Goal: Communication & Community: Answer question/provide support

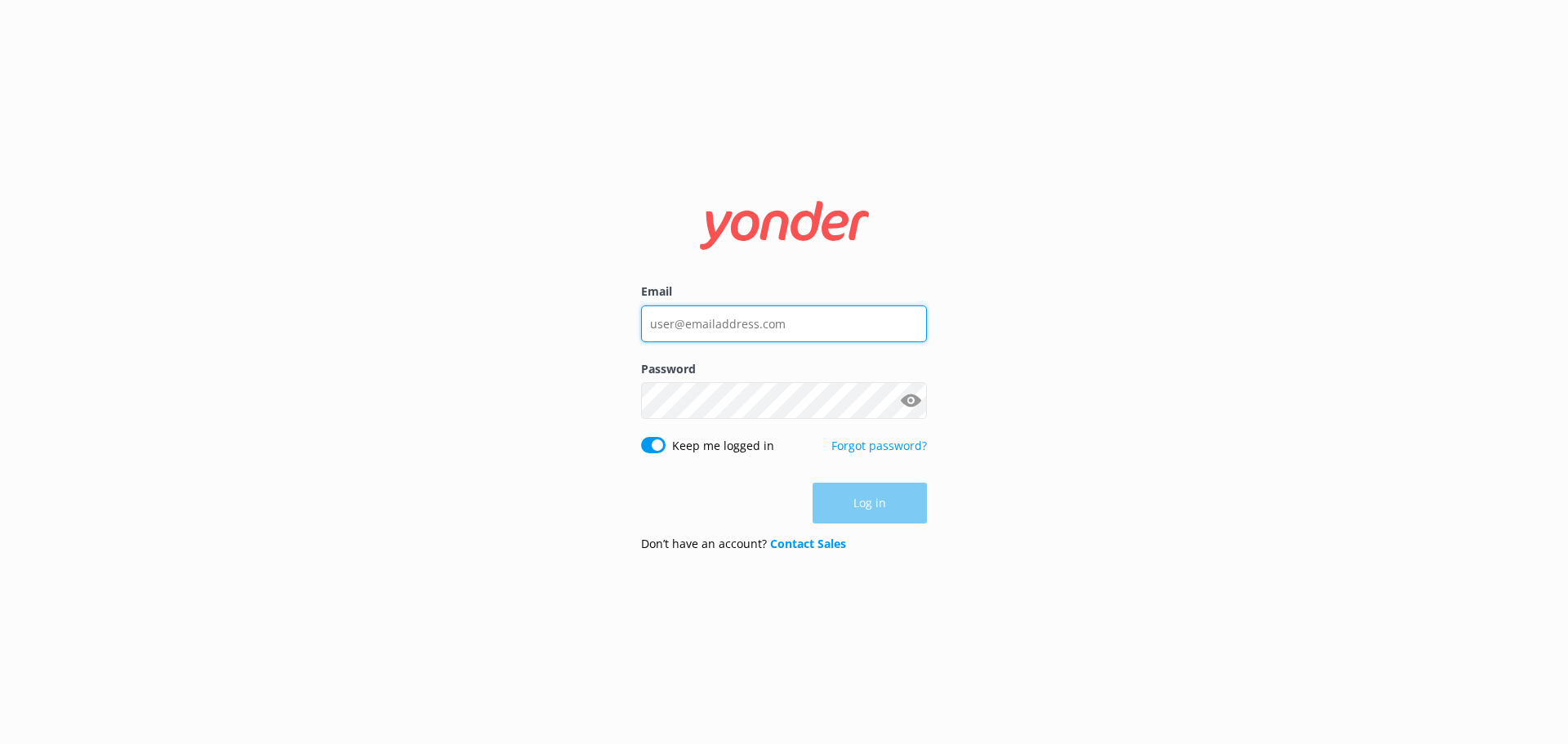
type input "[EMAIL_ADDRESS][DOMAIN_NAME]"
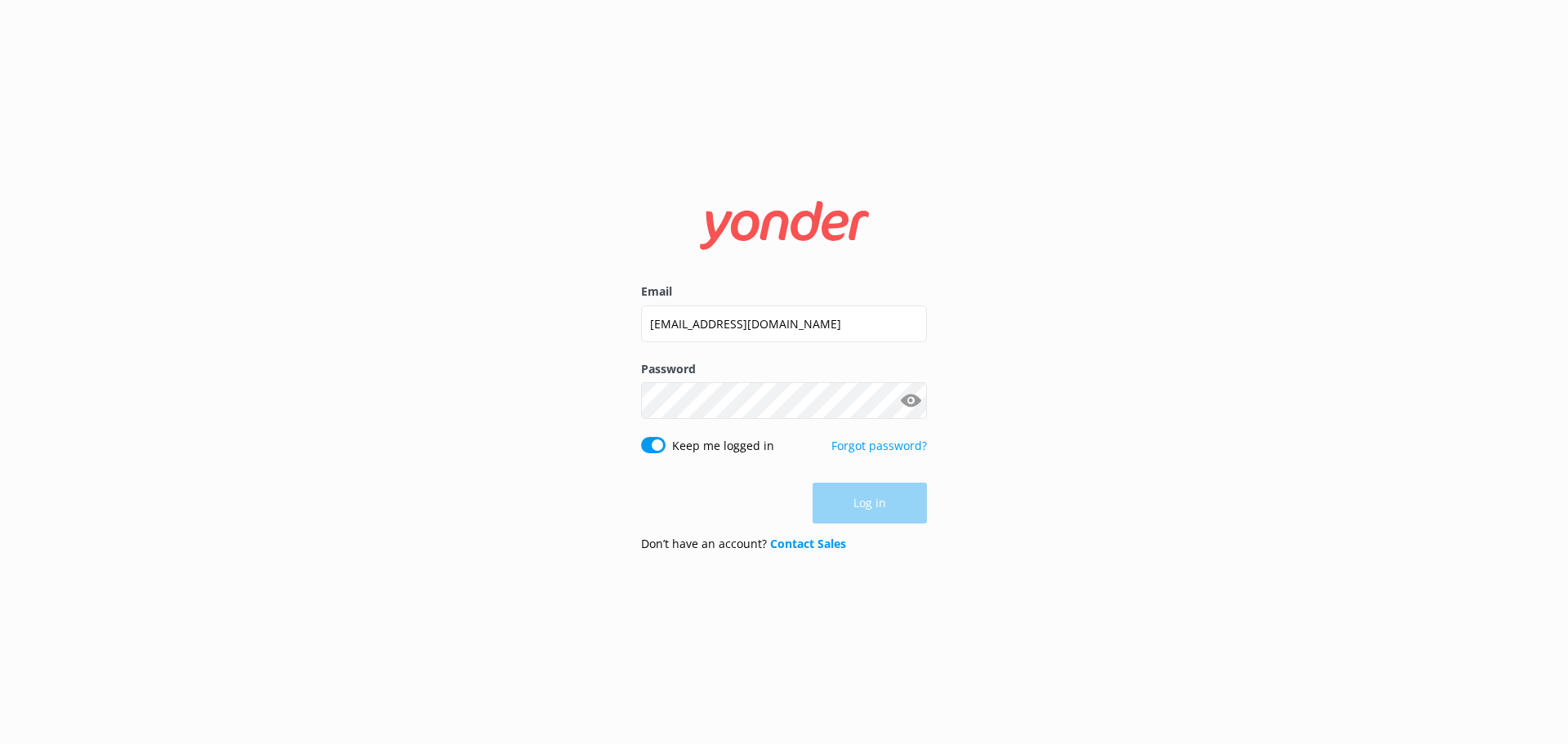
click at [867, 506] on div "Log in" at bounding box center [784, 502] width 286 height 41
click at [875, 499] on button "Log in" at bounding box center [870, 503] width 114 height 41
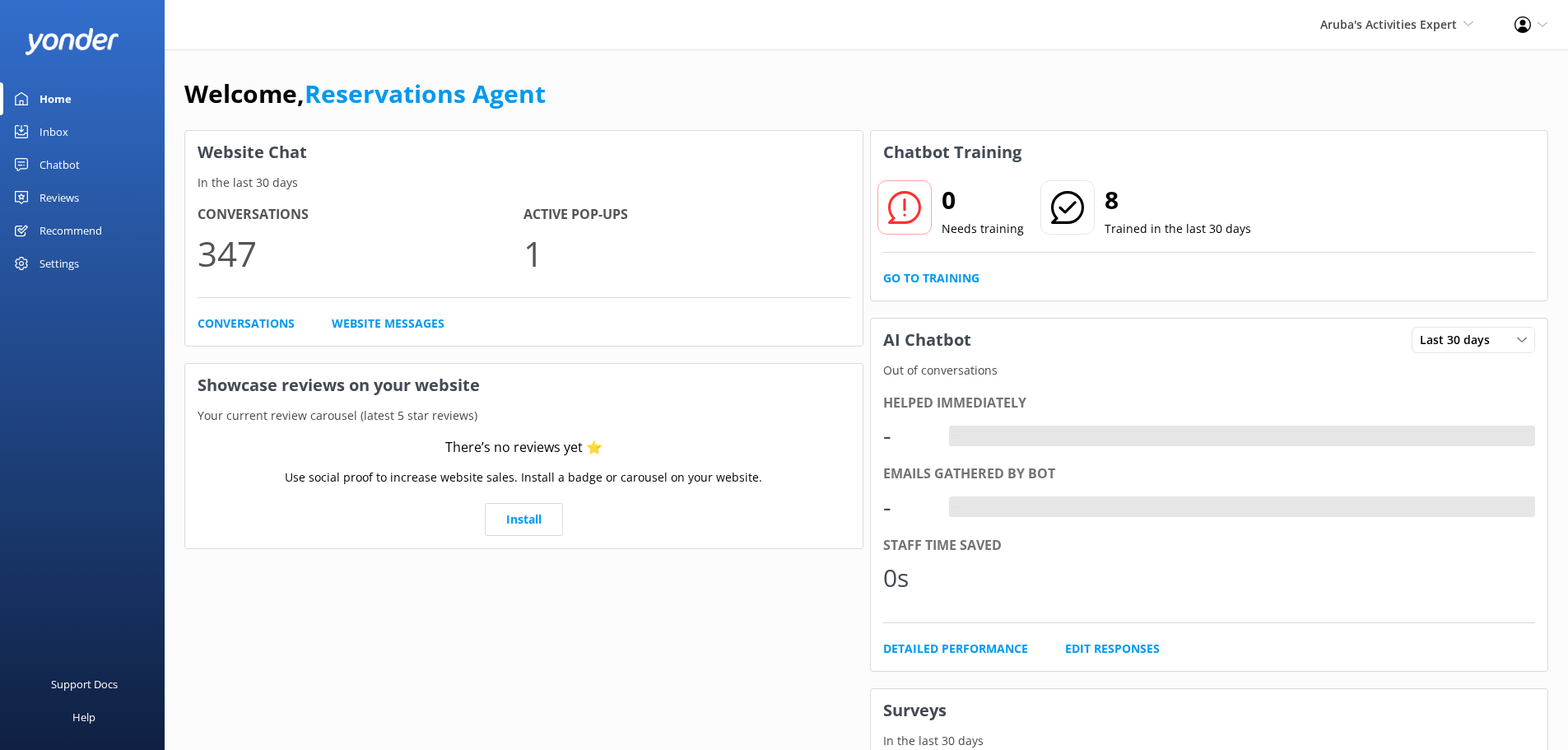
click at [58, 134] on div "Inbox" at bounding box center [54, 131] width 29 height 33
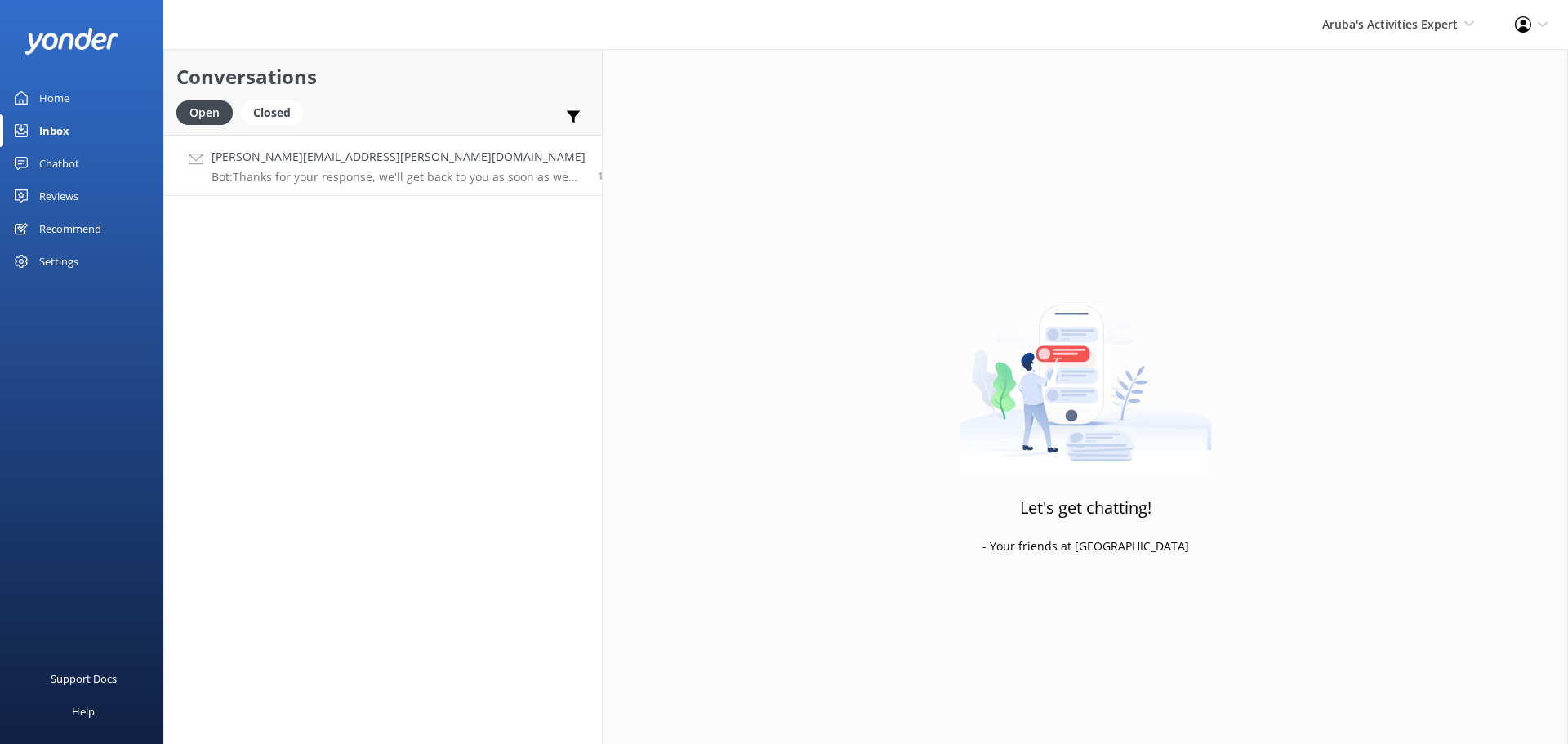
click at [267, 176] on p "Bot: Thanks for your response, we'll get back to you as soon as we can during o…" at bounding box center [398, 177] width 374 height 15
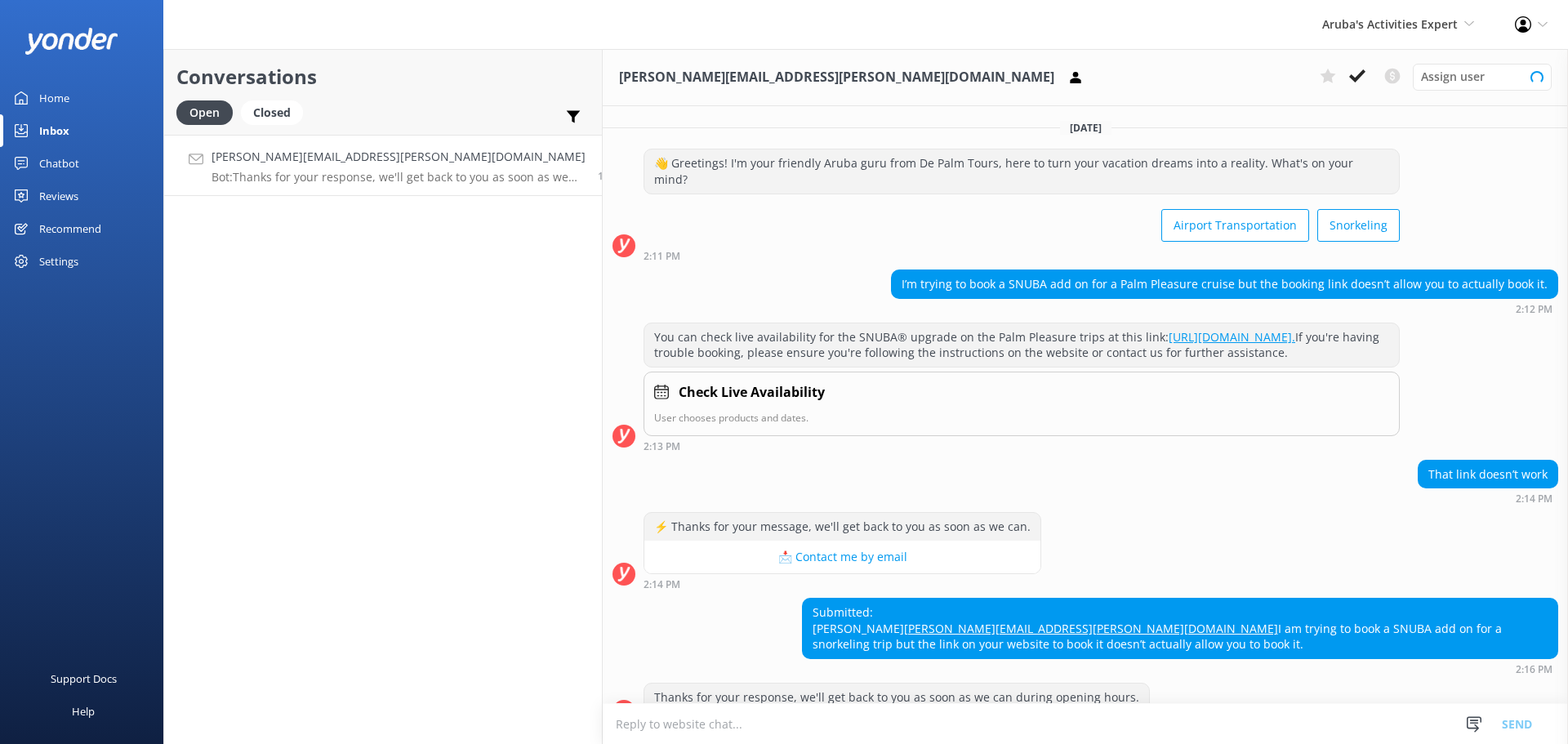
scroll to position [32, 0]
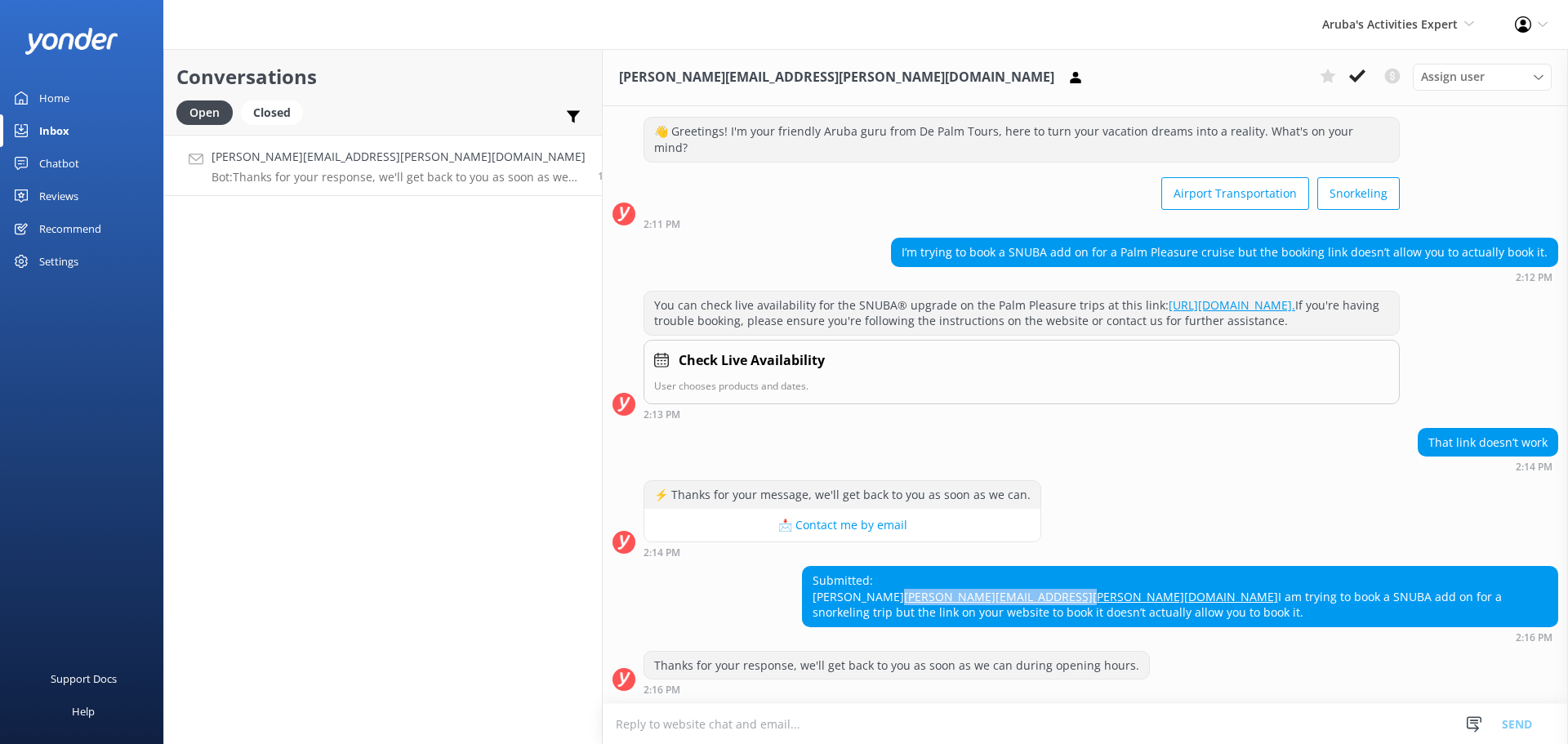
drag, startPoint x: 1017, startPoint y: 598, endPoint x: 854, endPoint y: 597, distance: 163.0
click at [827, 597] on div "Submitted: Terry Flanagan Terrence.s.flanagan@gmail.com I am trying to book a S…" at bounding box center [1181, 597] width 755 height 60
copy link "Terrence.s.flanagan@gmail.com"
click at [649, 733] on textarea at bounding box center [1086, 724] width 966 height 40
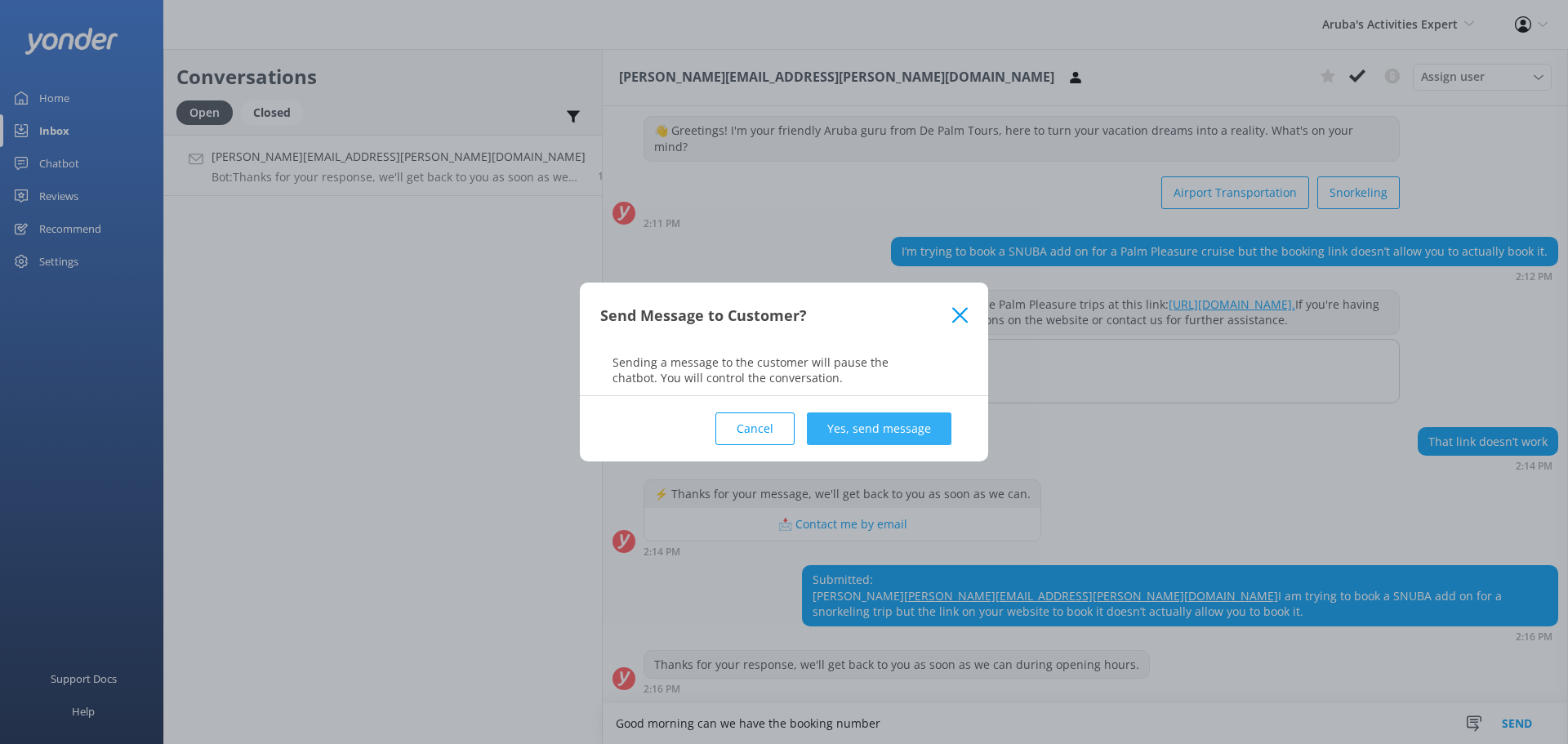
type textarea "Good morning can we have the booking number"
click at [861, 434] on button "Yes, send message" at bounding box center [880, 428] width 145 height 32
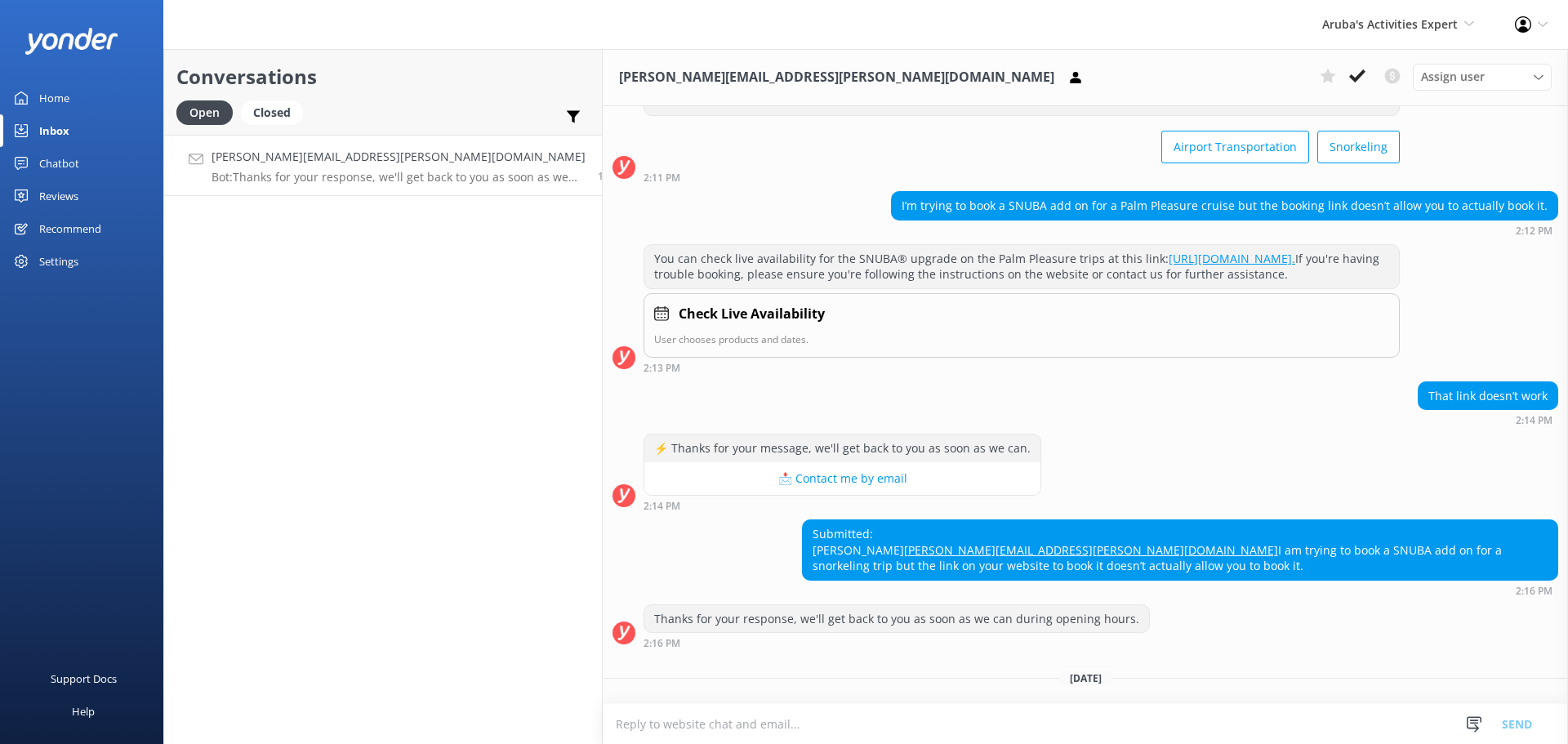
scroll to position [168, 0]
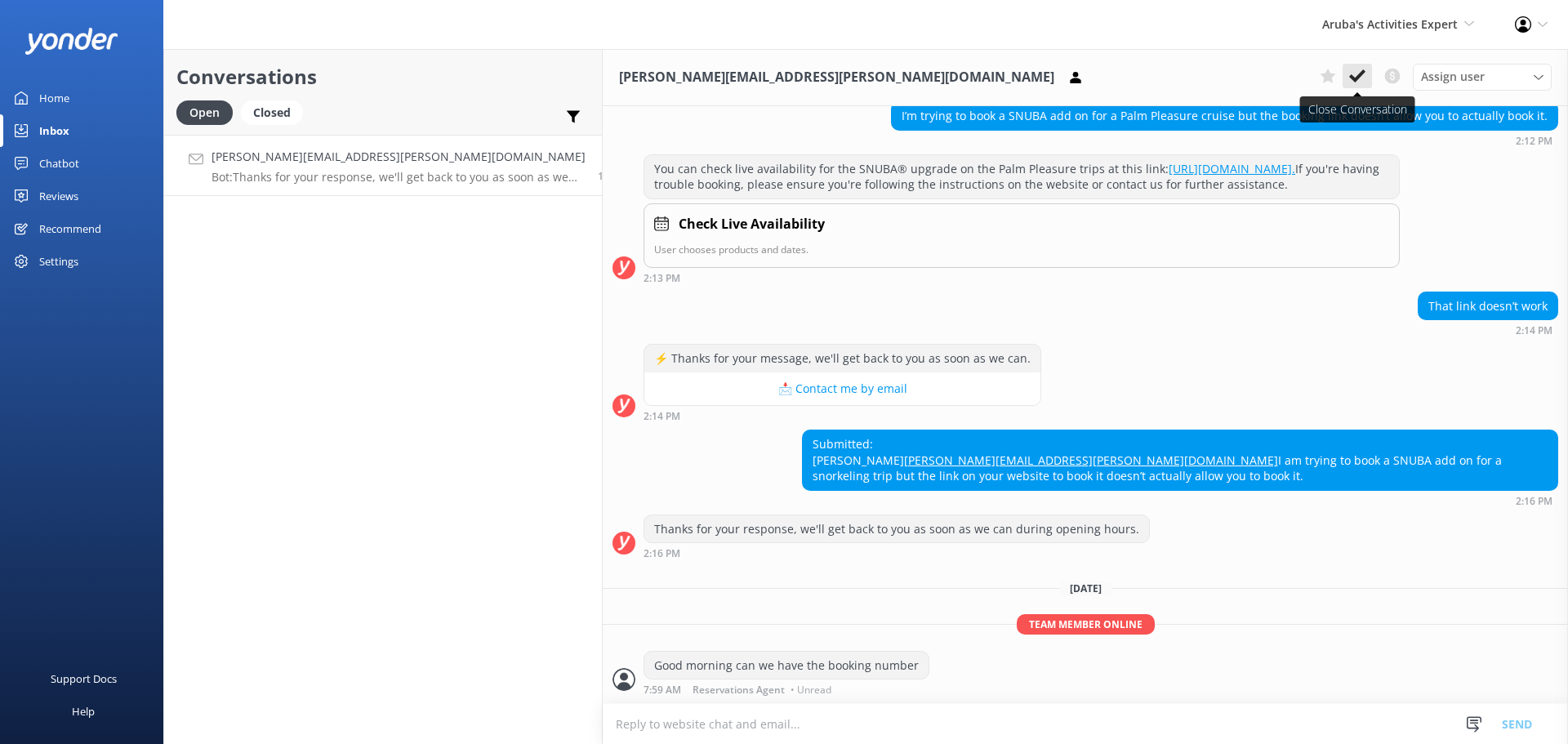
click at [1352, 77] on use at bounding box center [1358, 76] width 17 height 13
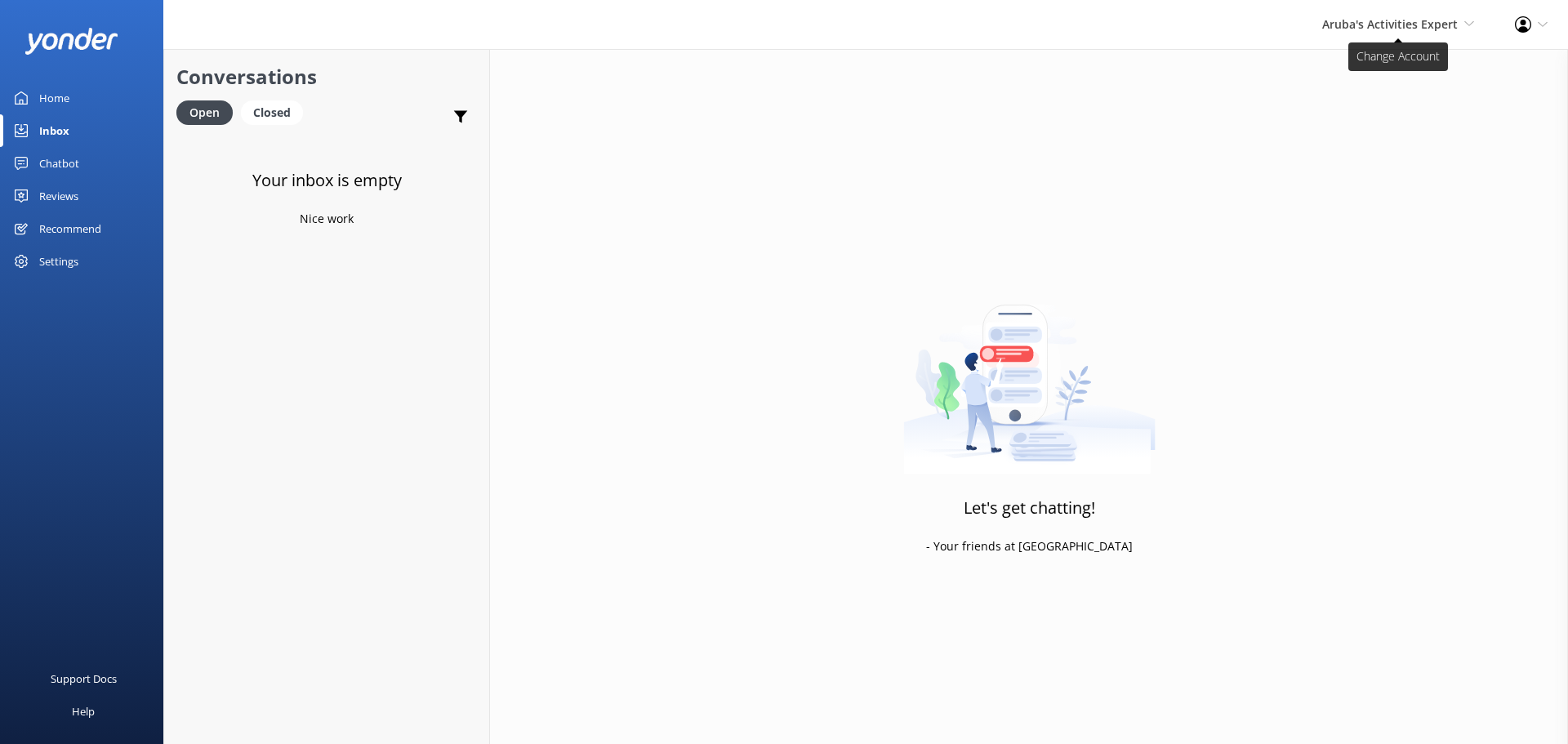
click at [1402, 17] on span "Aruba's Activities Expert" at bounding box center [1390, 24] width 136 height 16
click at [1390, 108] on link "Aruba's Activities Expert" at bounding box center [1414, 109] width 163 height 39
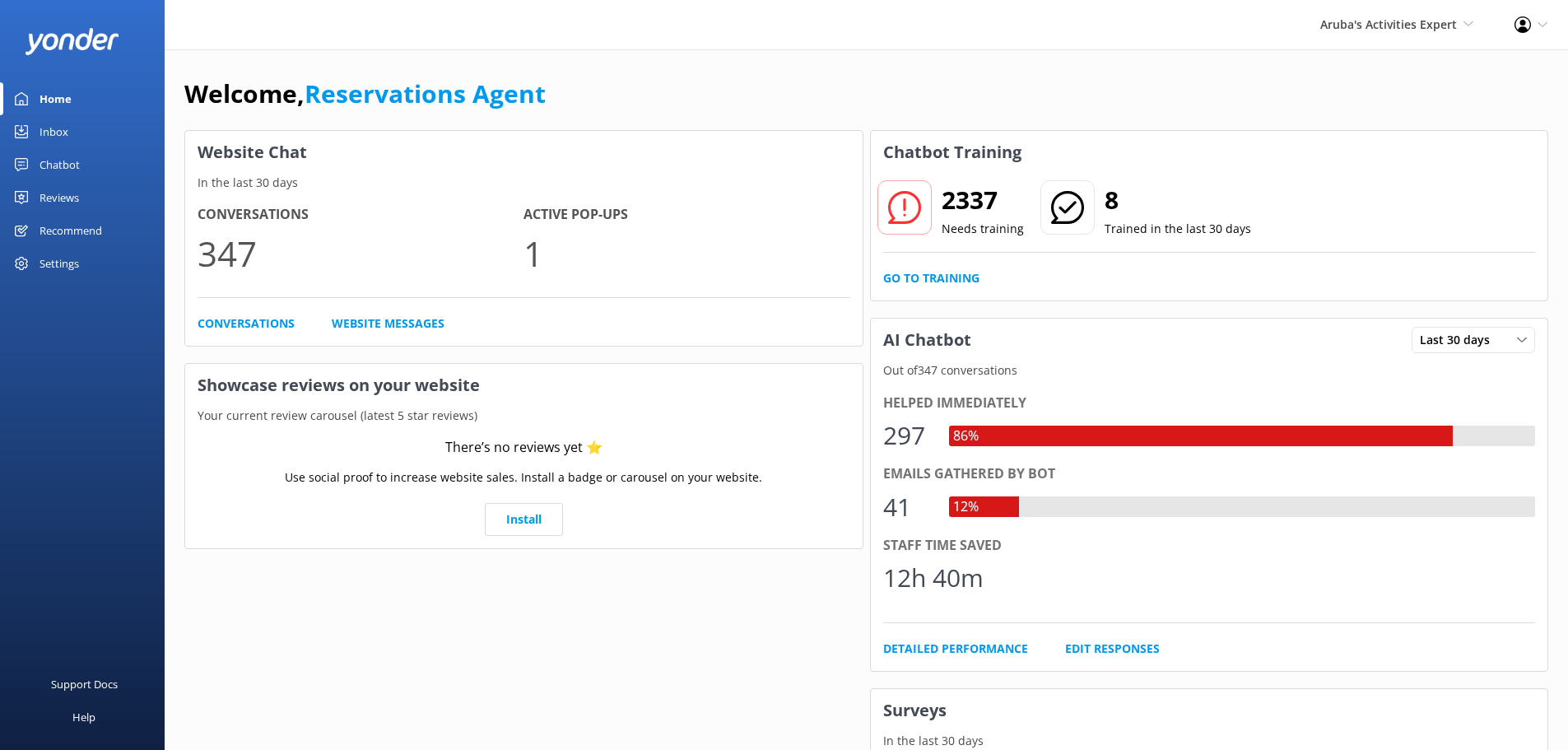
click at [40, 138] on div "Inbox" at bounding box center [54, 131] width 29 height 33
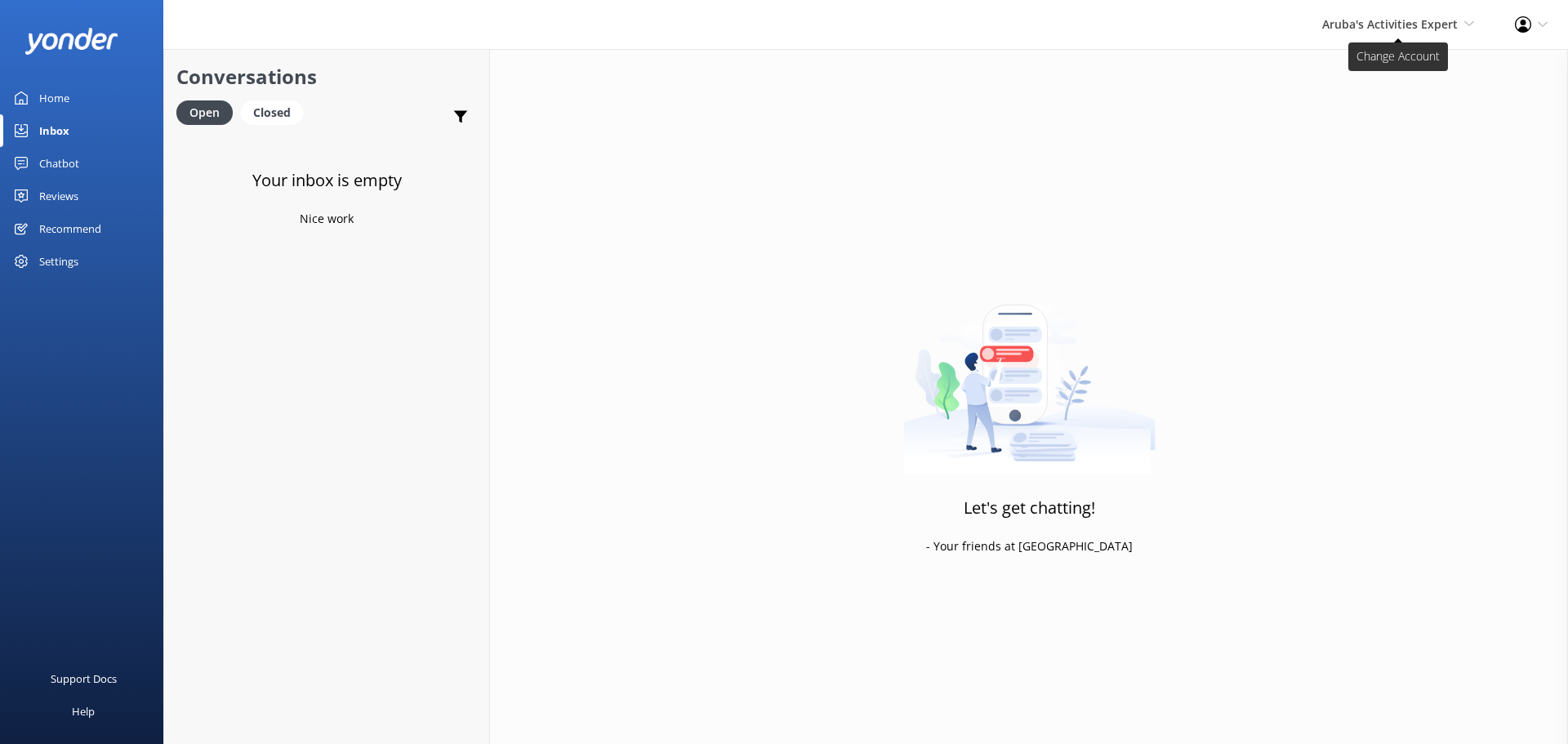
click at [1395, 22] on span "Aruba's Activities Expert" at bounding box center [1390, 24] width 136 height 16
click at [1388, 142] on link "The Captain" at bounding box center [1414, 148] width 163 height 39
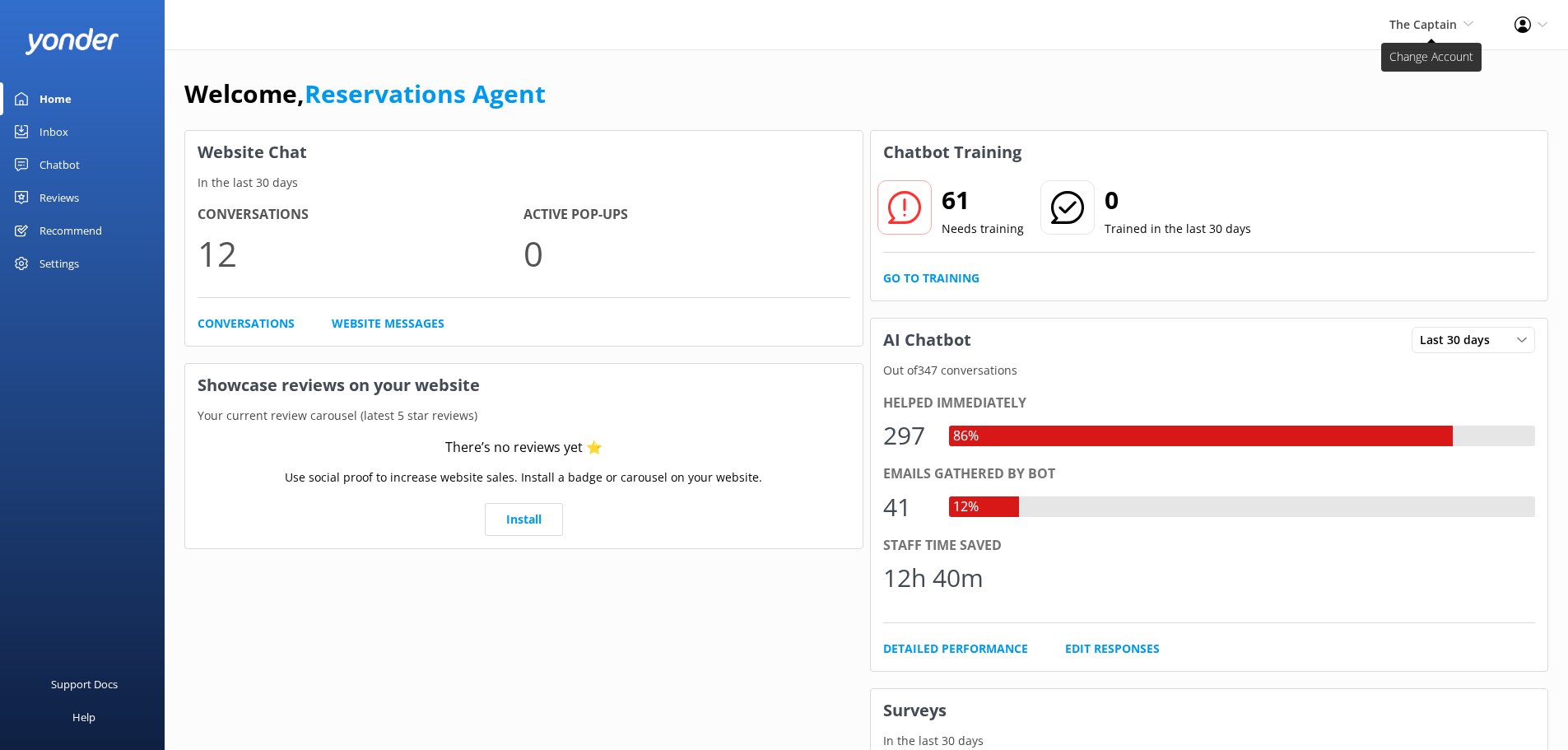
click at [1442, 23] on span "The Captain" at bounding box center [1423, 24] width 67 height 16
click at [74, 120] on link "Inbox" at bounding box center [82, 131] width 165 height 33
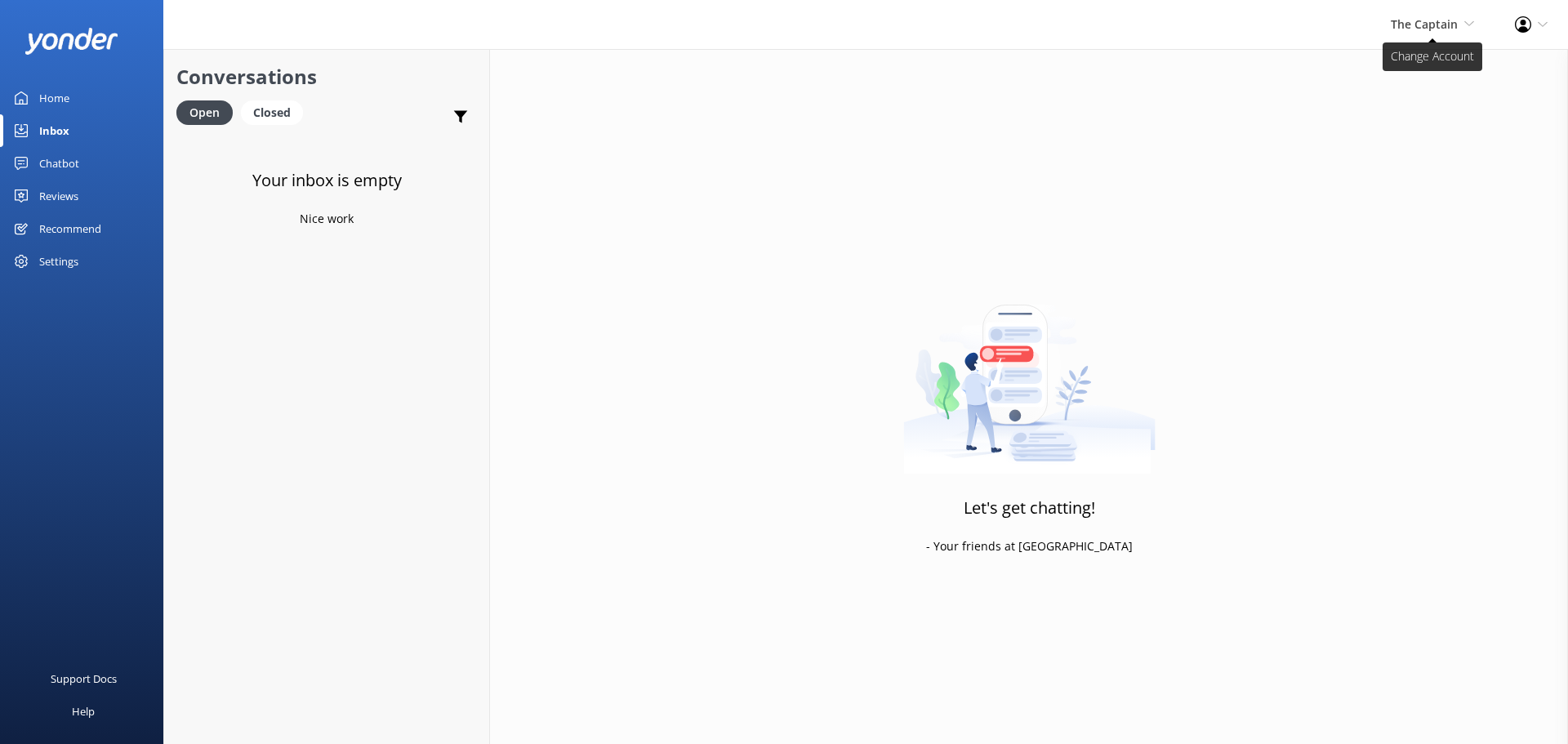
click at [1445, 21] on span "The Captain" at bounding box center [1425, 24] width 67 height 16
click at [1441, 61] on link "De [GEOGRAPHIC_DATA]" at bounding box center [1414, 70] width 163 height 39
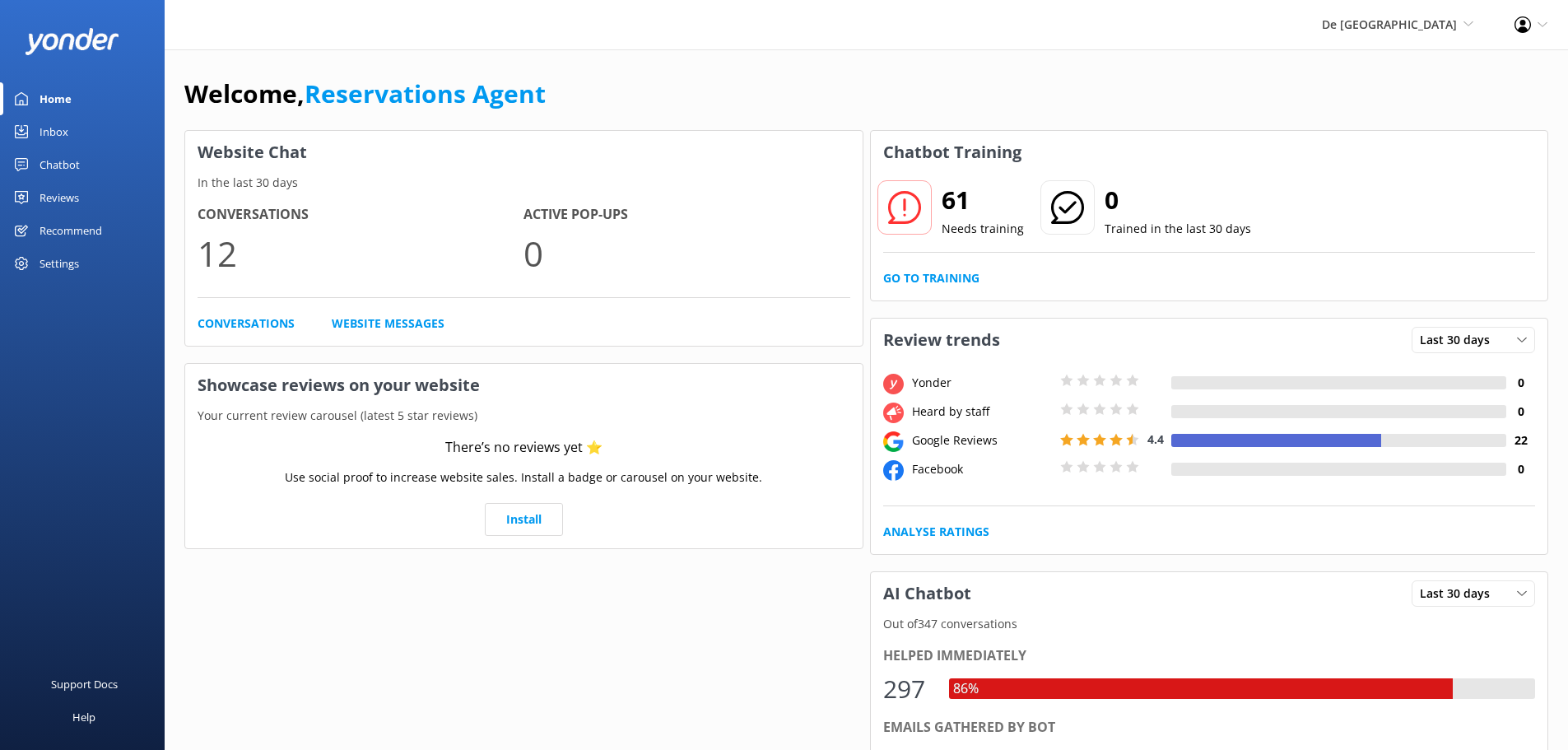
click at [60, 129] on div "Inbox" at bounding box center [54, 131] width 29 height 33
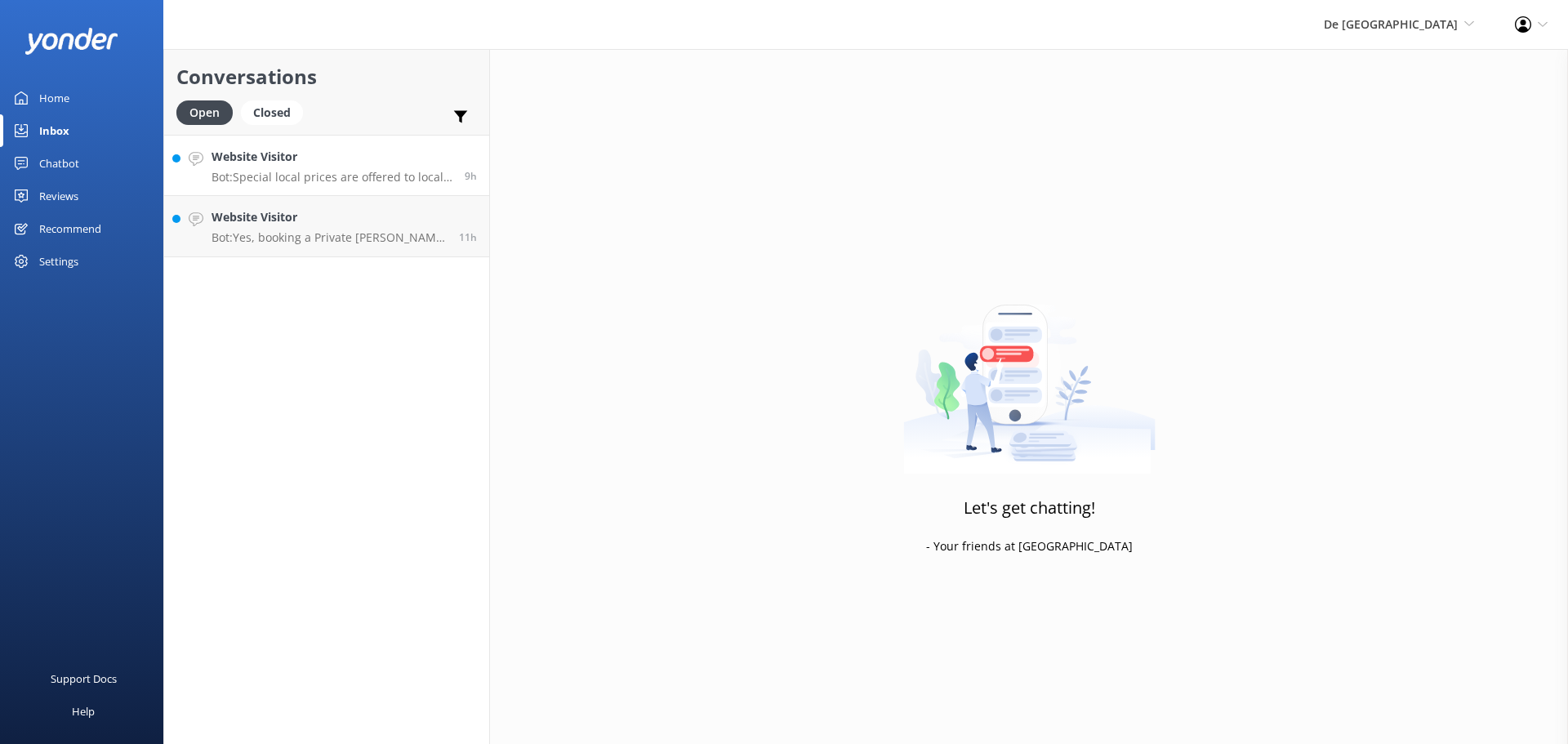
click at [350, 147] on link "Website Visitor Bot: Special local prices are offered to locals with valid loca…" at bounding box center [327, 166] width 325 height 62
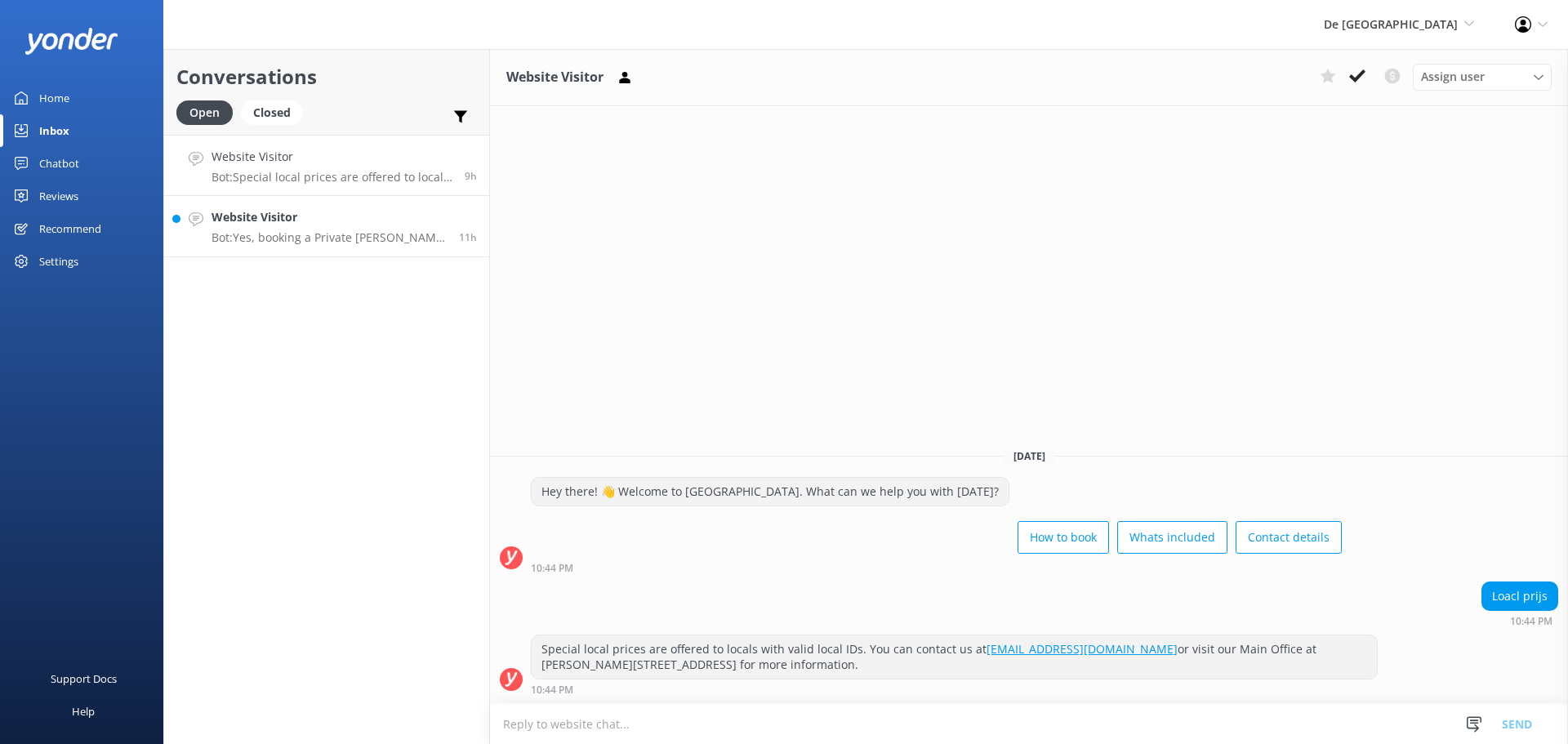
click at [292, 210] on h4 "Website Visitor" at bounding box center [329, 217] width 235 height 18
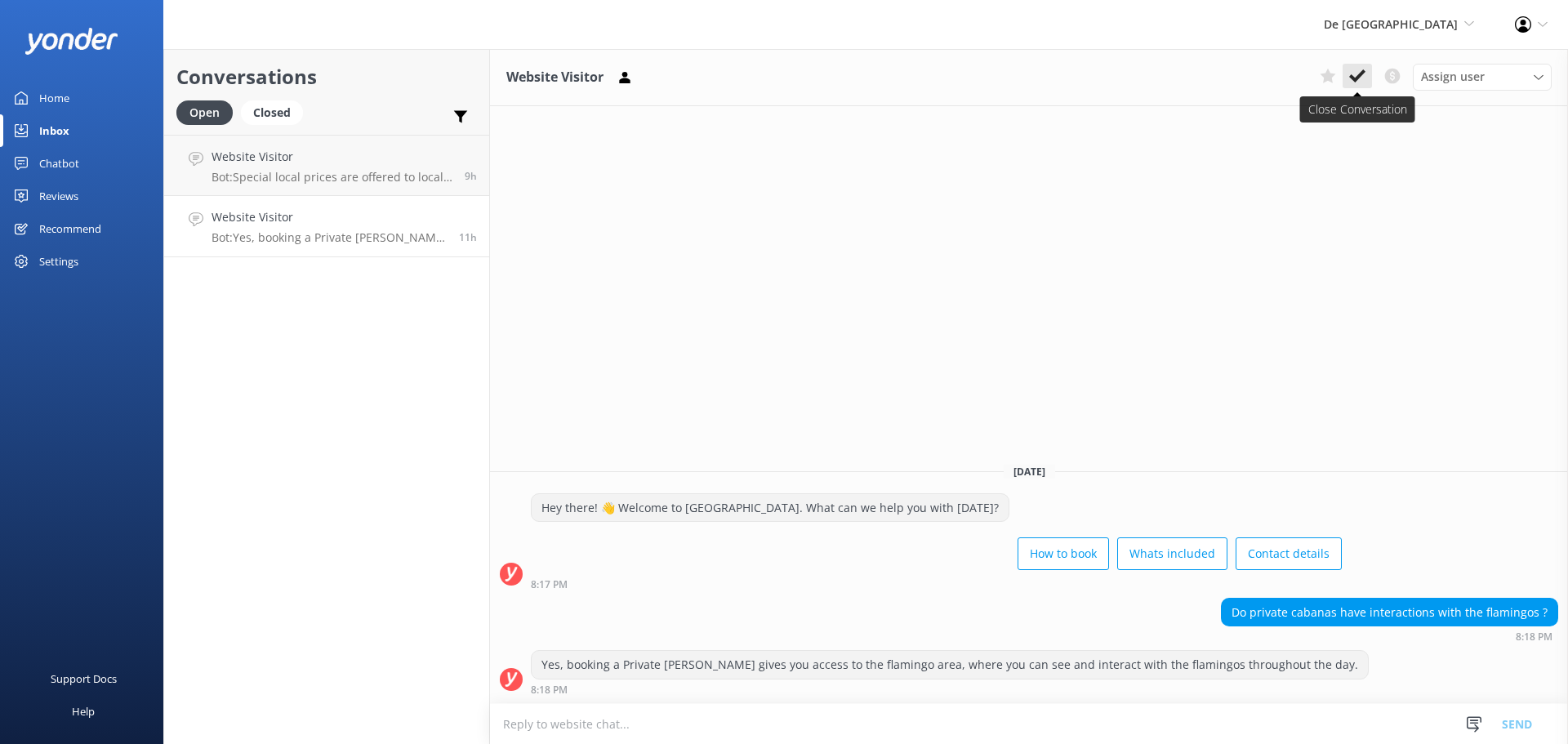
click at [1361, 76] on use at bounding box center [1358, 76] width 17 height 13
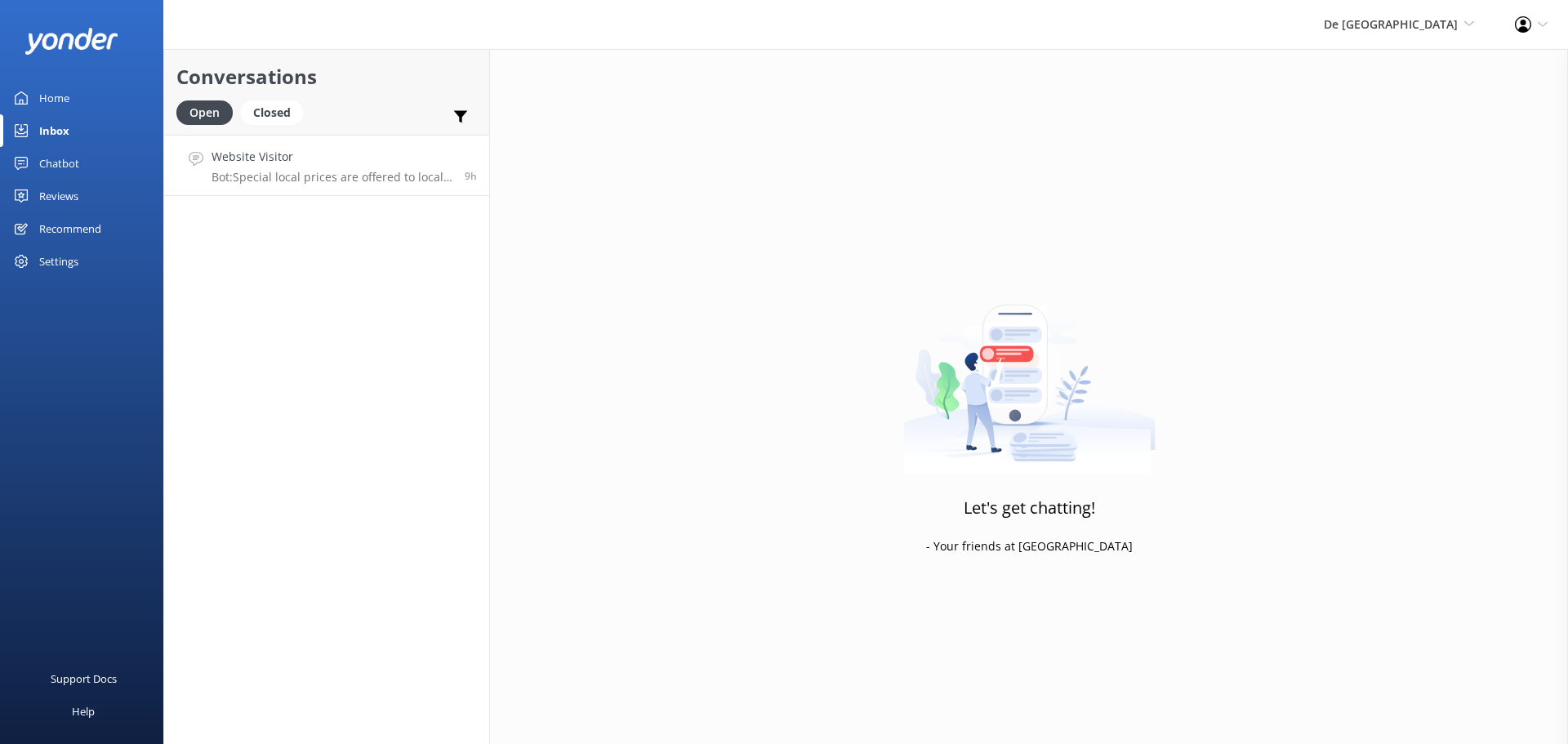
click at [386, 176] on p "Bot: Special local prices are offered to locals with valid local IDs. You can c…" at bounding box center [332, 177] width 241 height 15
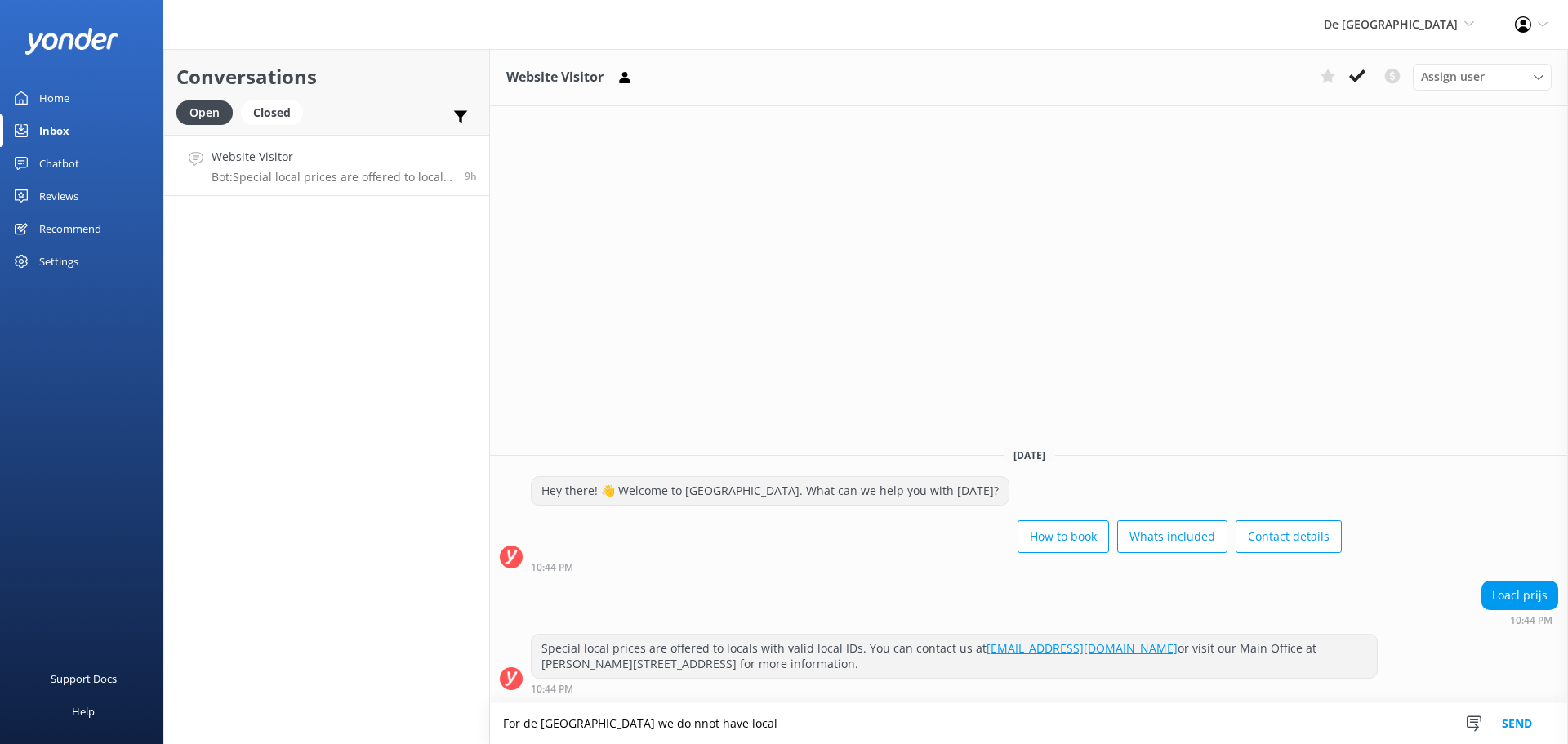
click at [647, 730] on textarea "For de palm island we do nnot have local" at bounding box center [1029, 723] width 1078 height 41
click at [727, 730] on textarea "For de palm island we do not have local" at bounding box center [1029, 723] width 1078 height 41
type textarea "For de palm island we do not have local prices,"
click at [1532, 727] on button "Send" at bounding box center [1517, 723] width 62 height 41
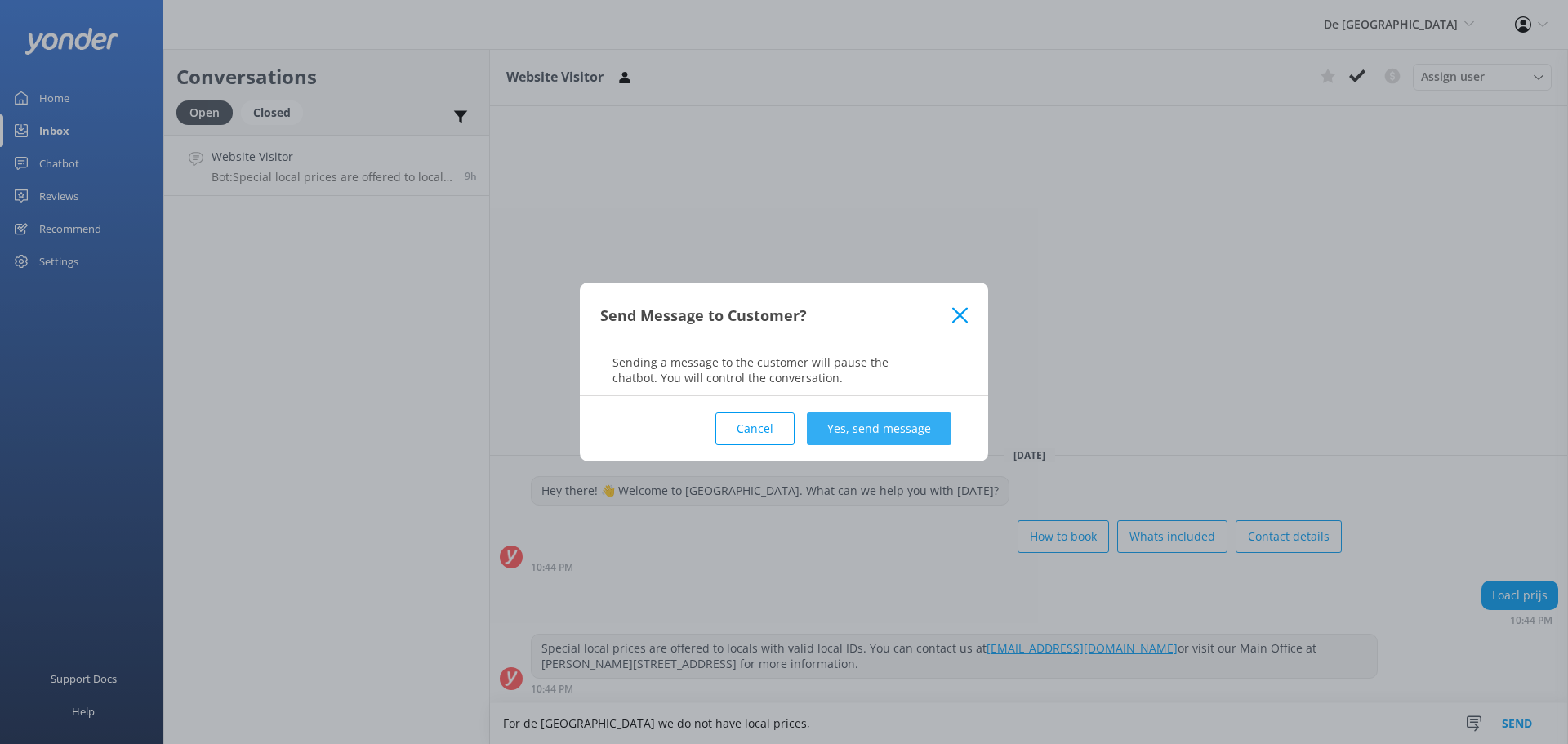
click at [821, 418] on button "Yes, send message" at bounding box center [880, 428] width 145 height 32
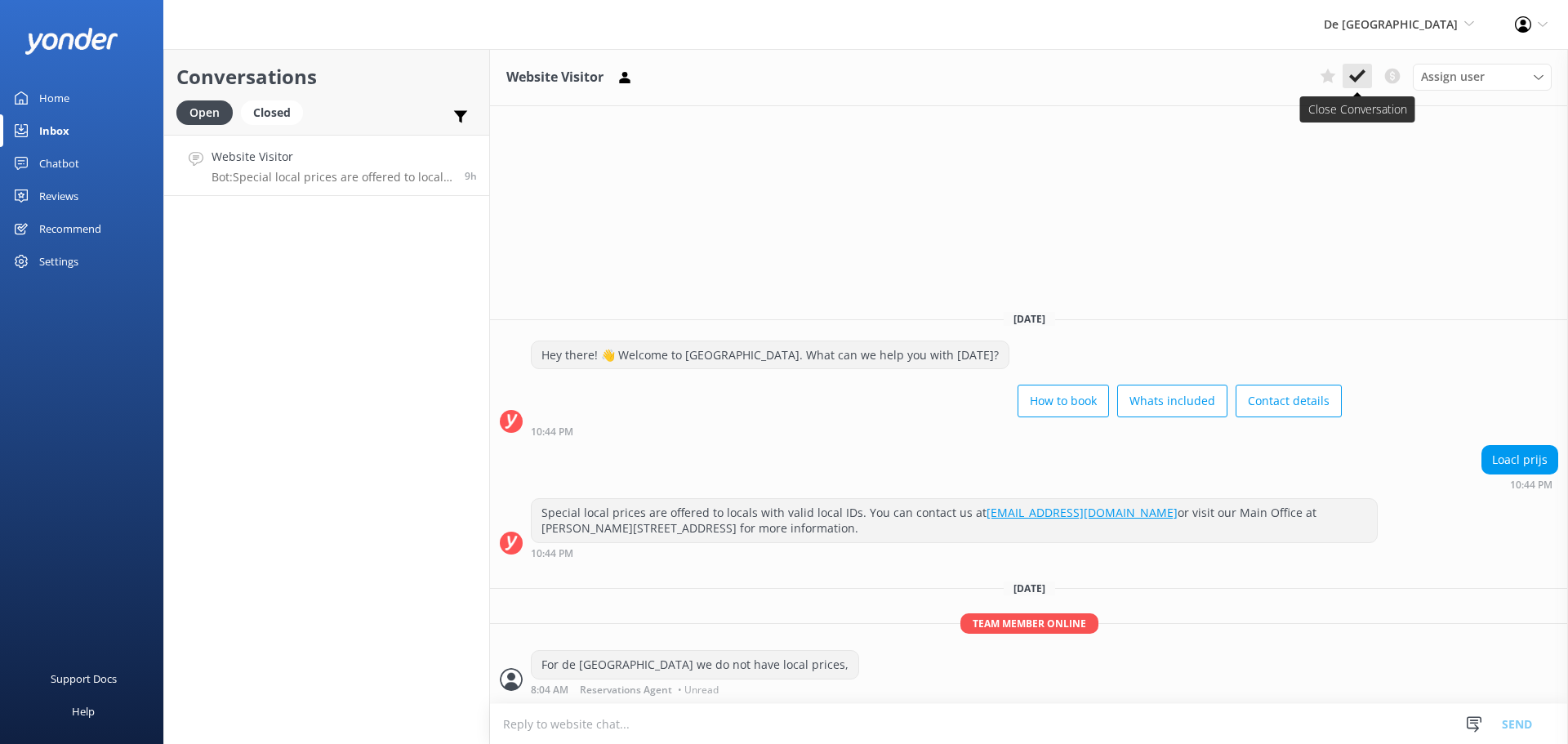
click at [1351, 77] on use at bounding box center [1358, 76] width 17 height 13
